Goal: Information Seeking & Learning: Learn about a topic

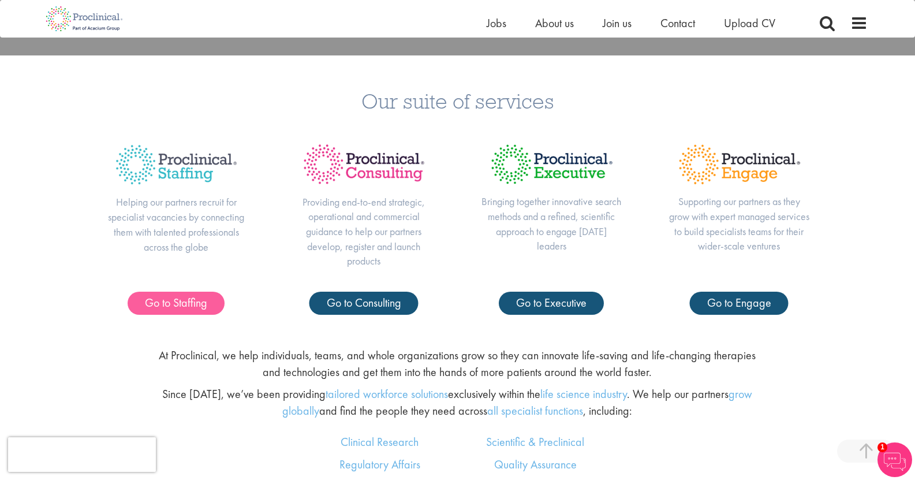
scroll to position [519, 0]
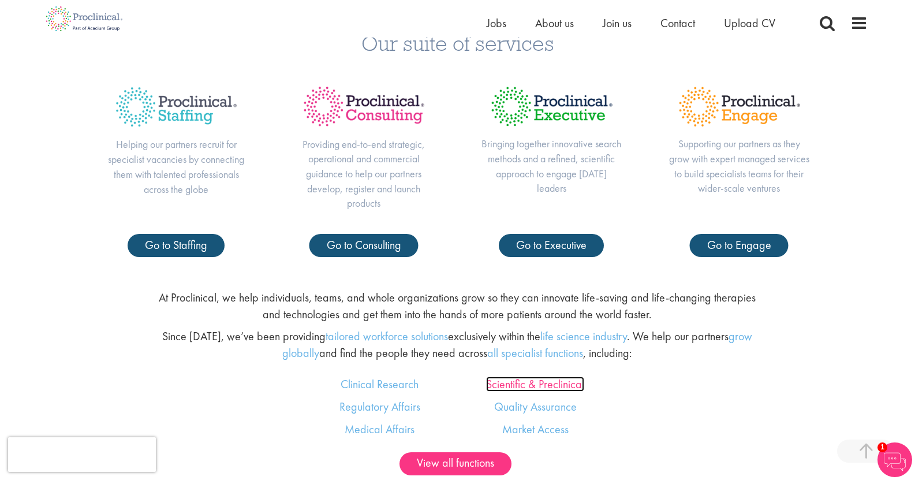
click at [519, 385] on link "Scientific & Preclinical" at bounding box center [535, 383] width 98 height 15
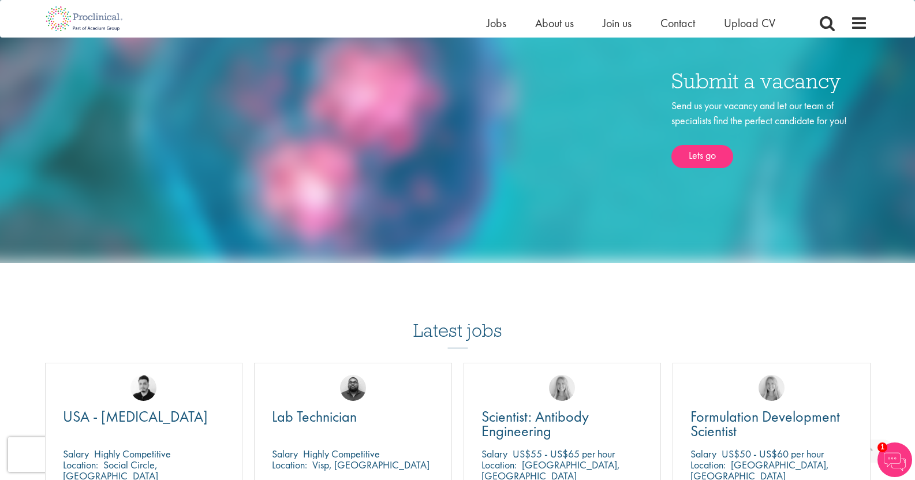
scroll to position [866, 0]
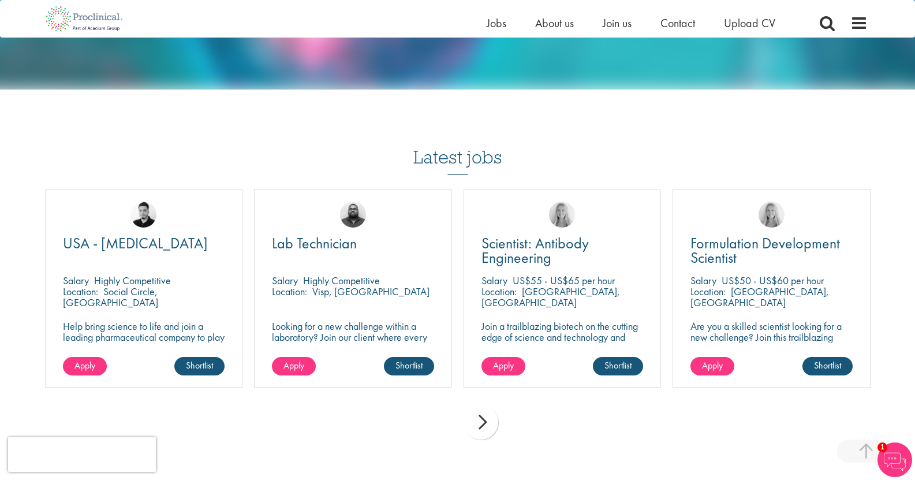
click at [479, 408] on div "next" at bounding box center [480, 422] width 35 height 35
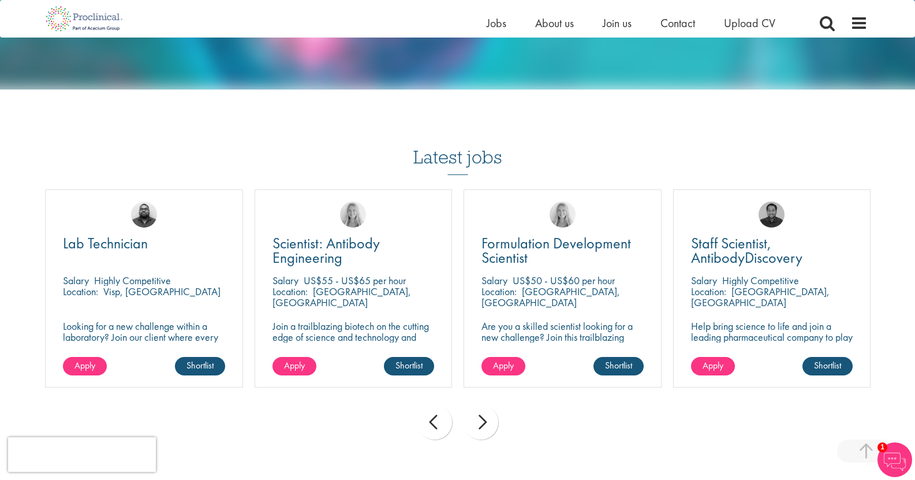
click at [477, 409] on div "next" at bounding box center [480, 422] width 35 height 35
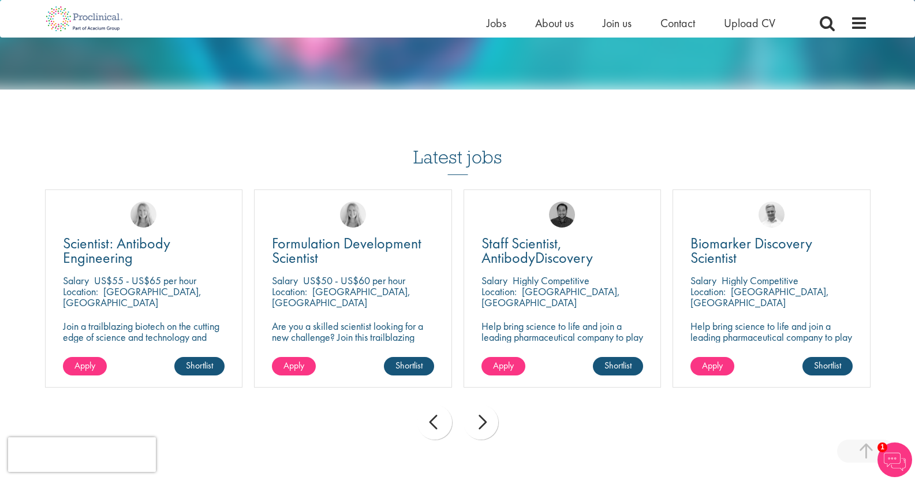
click at [477, 409] on div "next" at bounding box center [480, 422] width 35 height 35
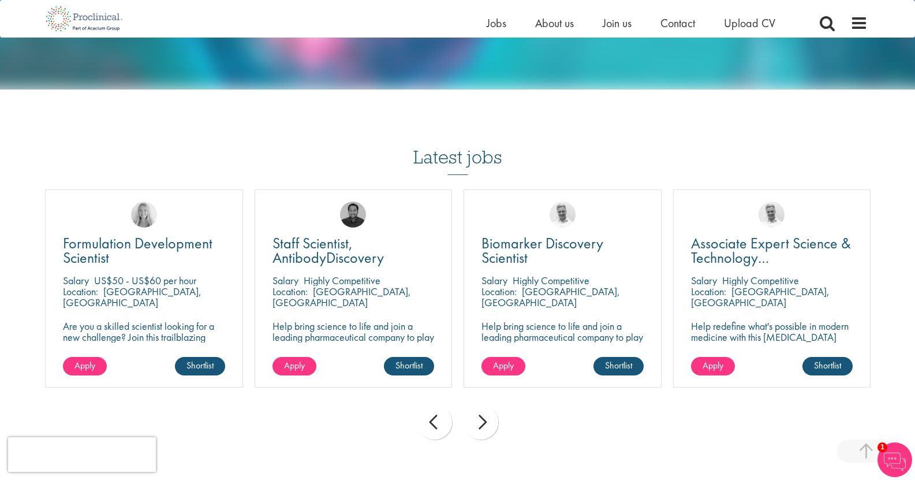
click at [477, 409] on div "next" at bounding box center [480, 422] width 35 height 35
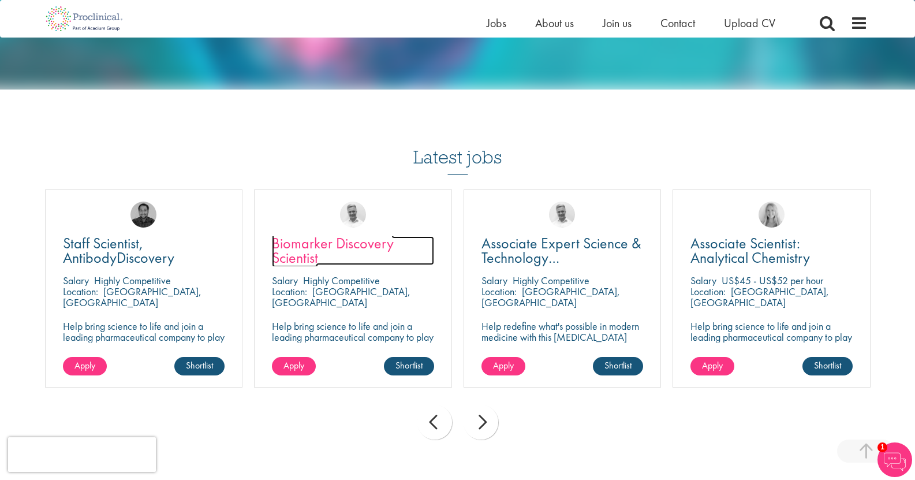
click at [372, 235] on span "Biomarker Discovery Scientist" at bounding box center [333, 250] width 122 height 34
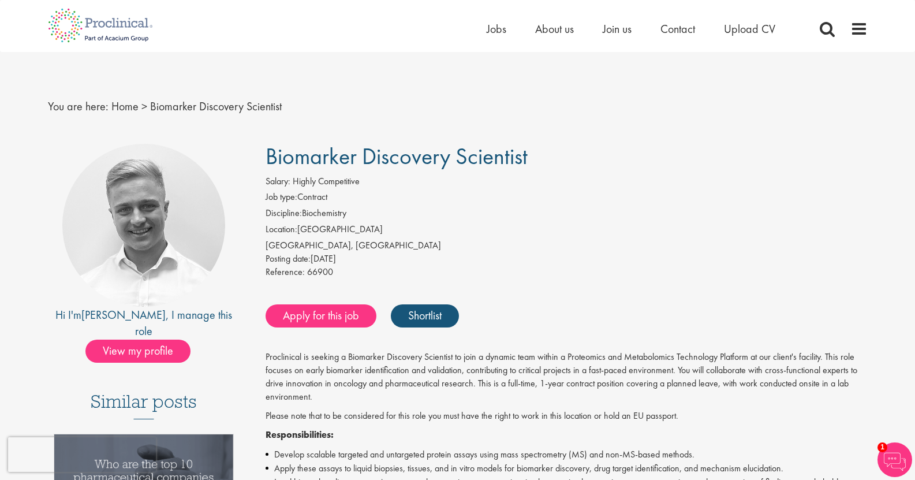
click at [893, 465] on img at bounding box center [894, 459] width 35 height 35
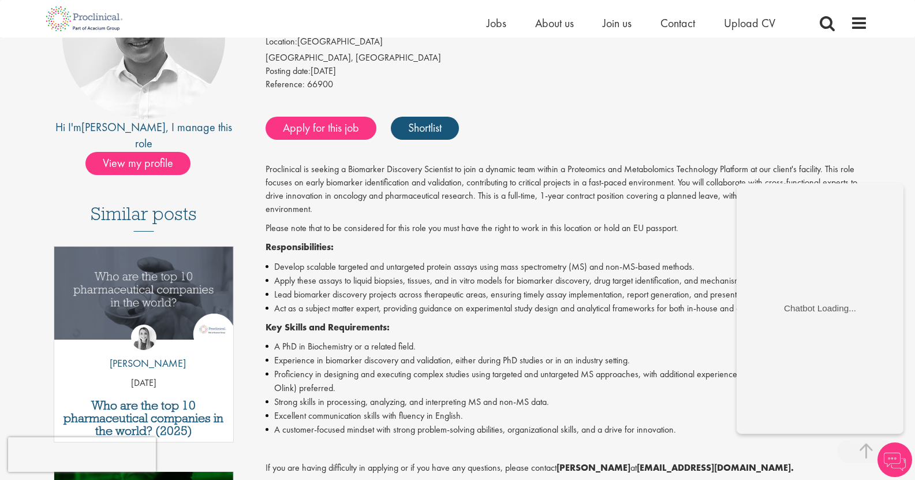
scroll to position [289, 0]
